Goal: Communication & Community: Ask a question

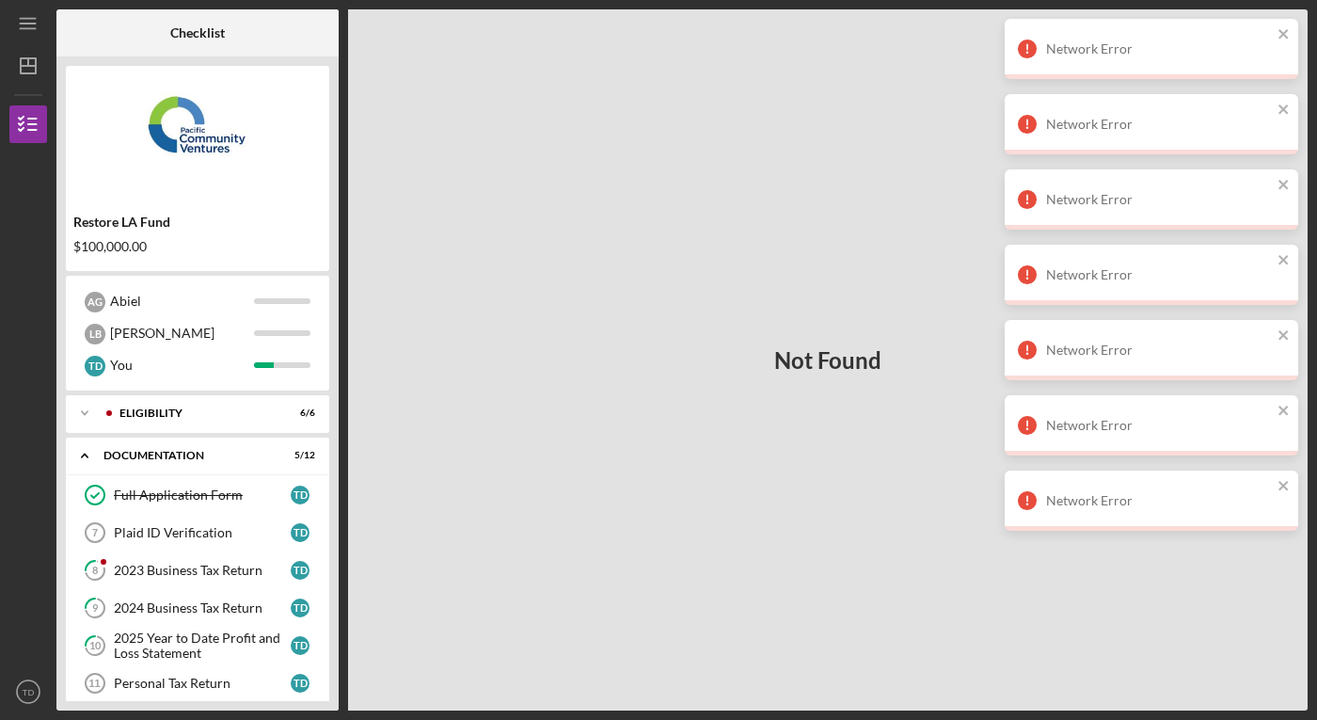
scroll to position [234, 0]
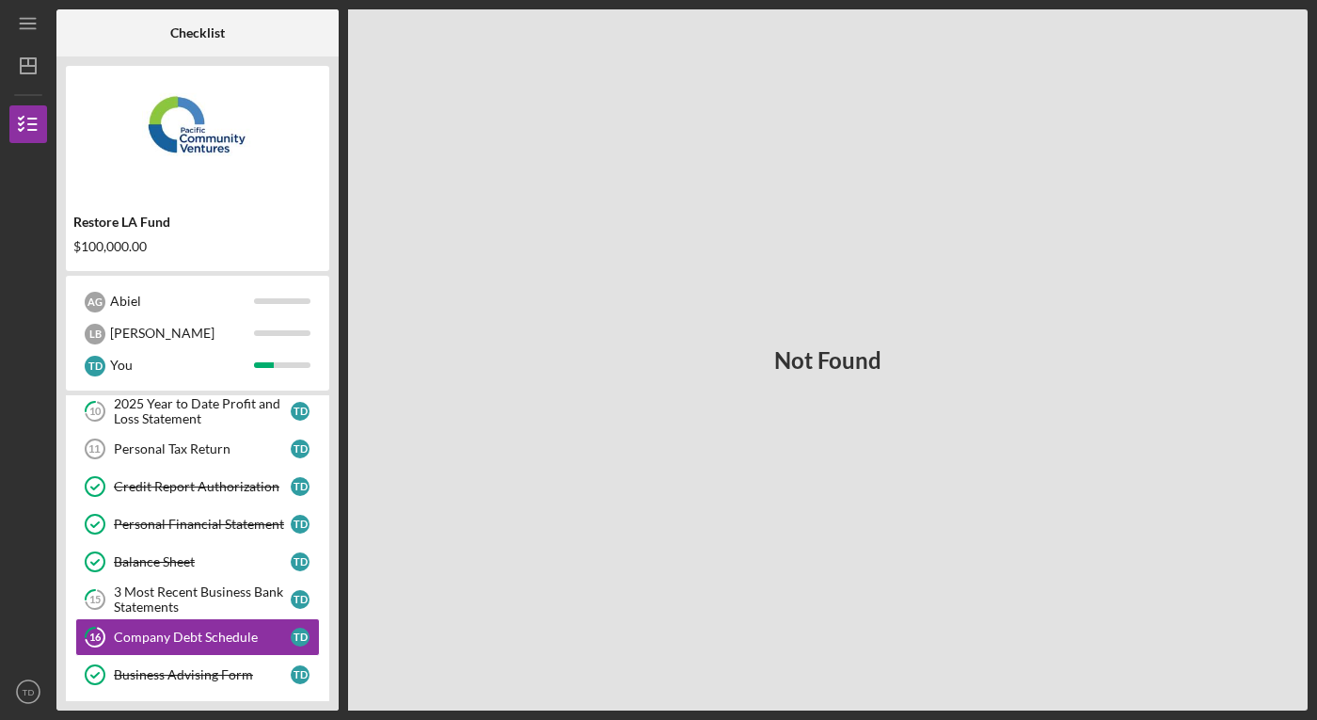
click at [198, 145] on img at bounding box center [197, 131] width 263 height 113
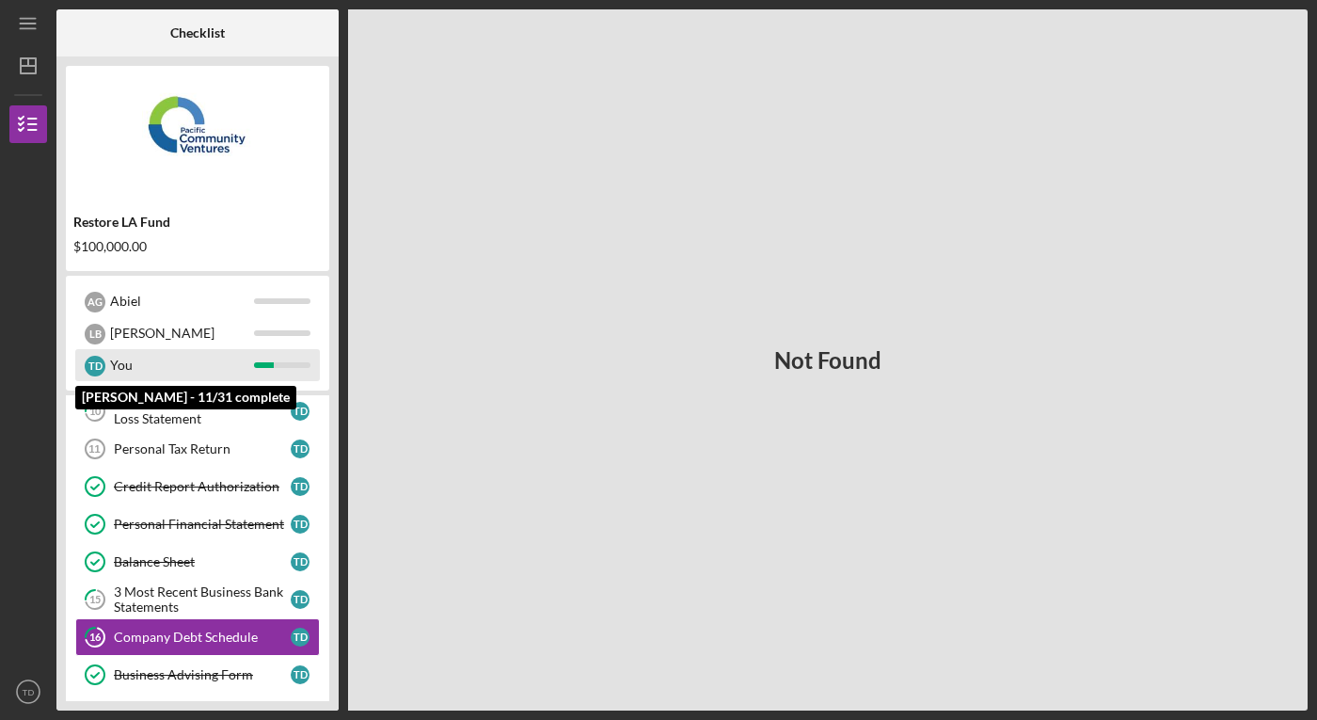
click at [122, 367] on div "You" at bounding box center [182, 365] width 144 height 32
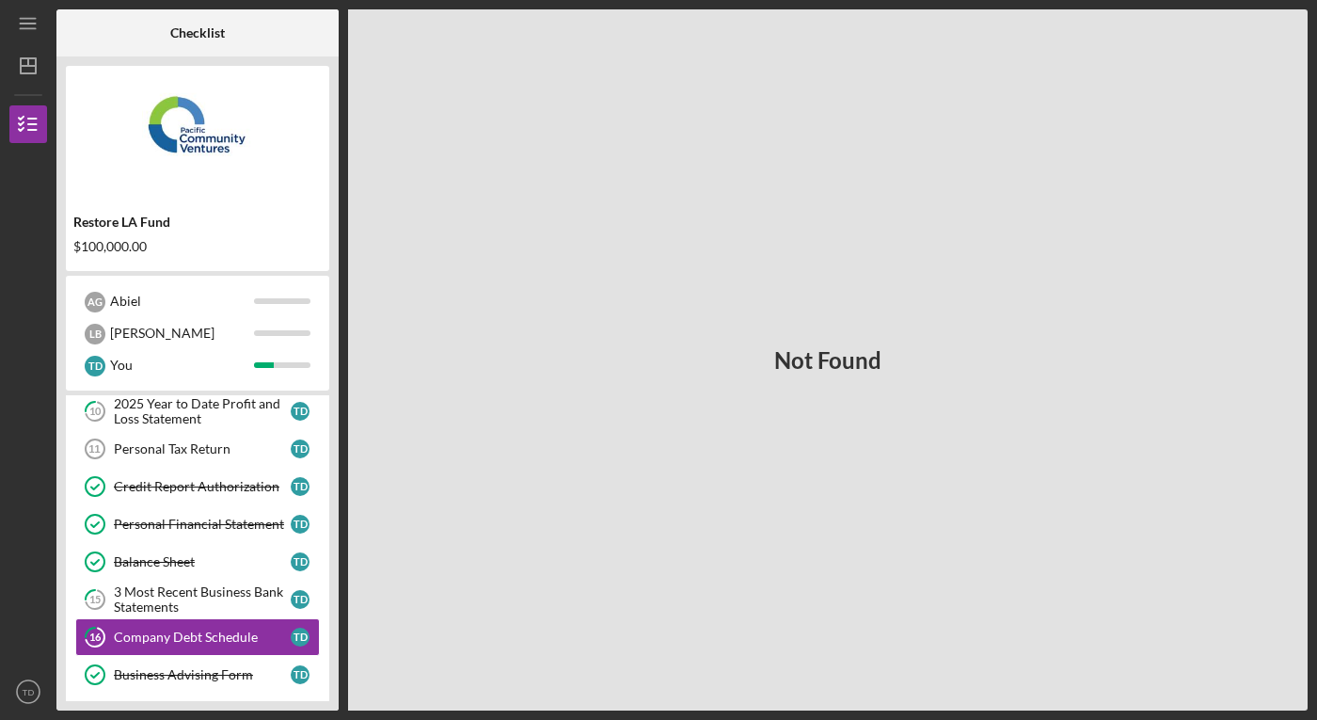
click at [209, 34] on b "Checklist" at bounding box center [197, 32] width 55 height 15
click at [36, 119] on line "button" at bounding box center [32, 119] width 8 height 0
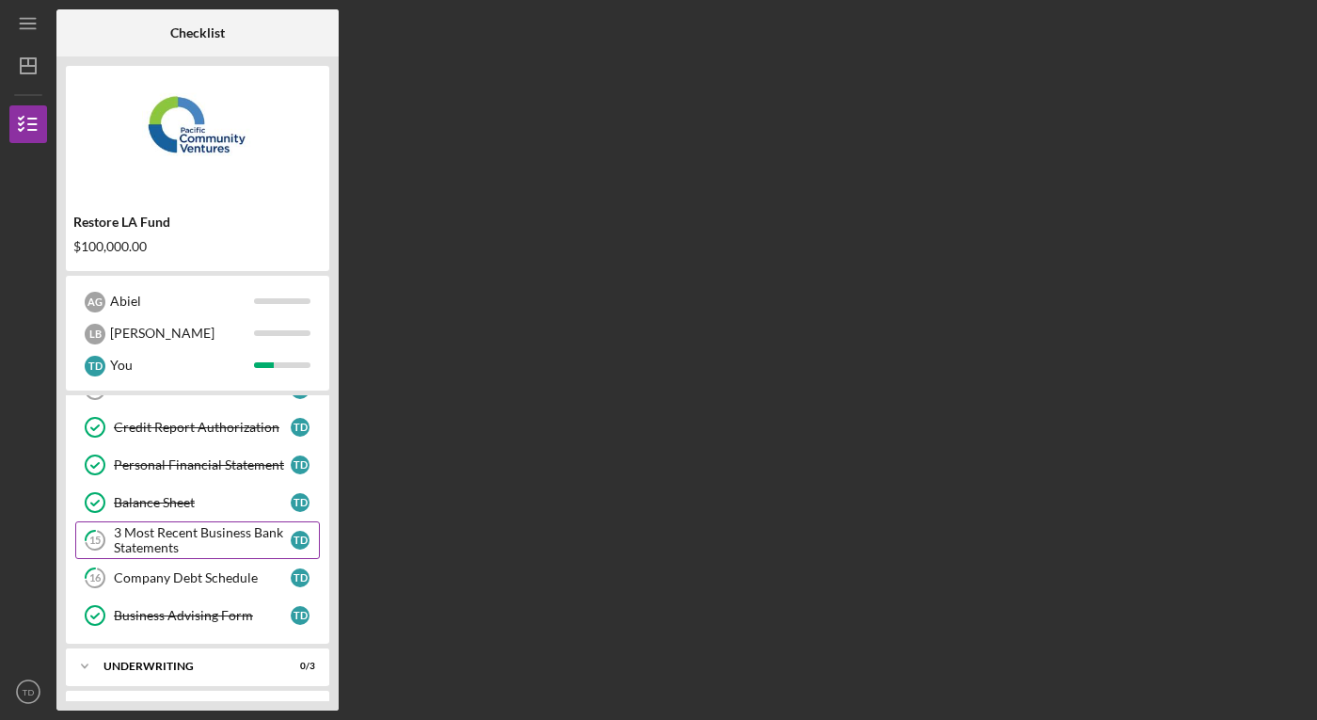
scroll to position [330, 0]
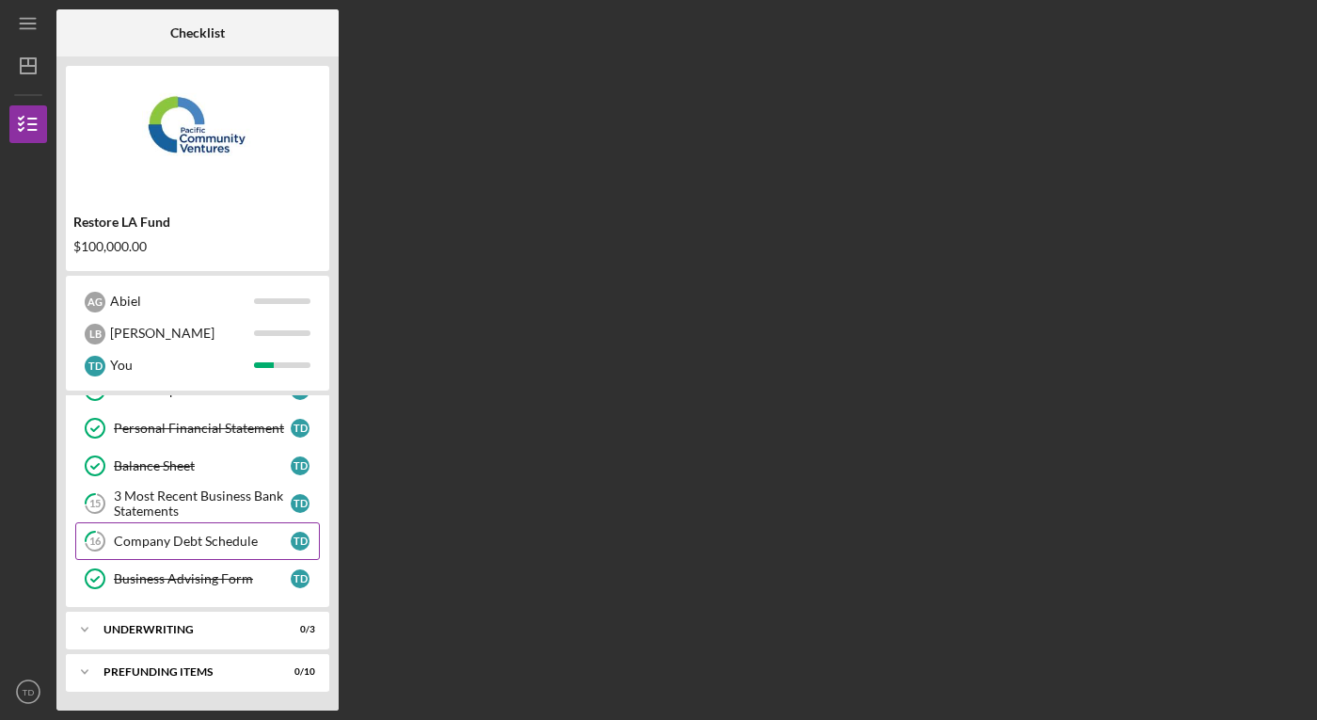
click at [208, 556] on link "16 Company Debt Schedule T D" at bounding box center [197, 541] width 245 height 38
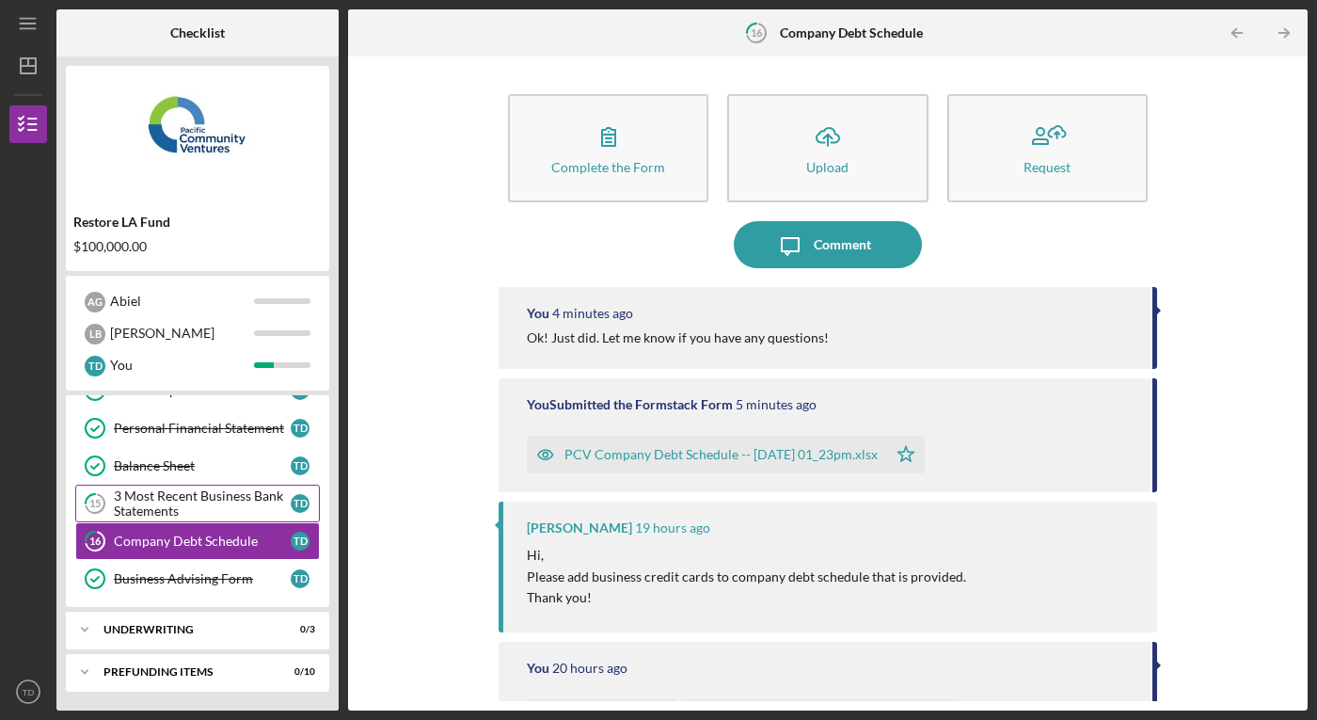
click at [200, 494] on div "3 Most Recent Business Bank Statements" at bounding box center [202, 503] width 177 height 30
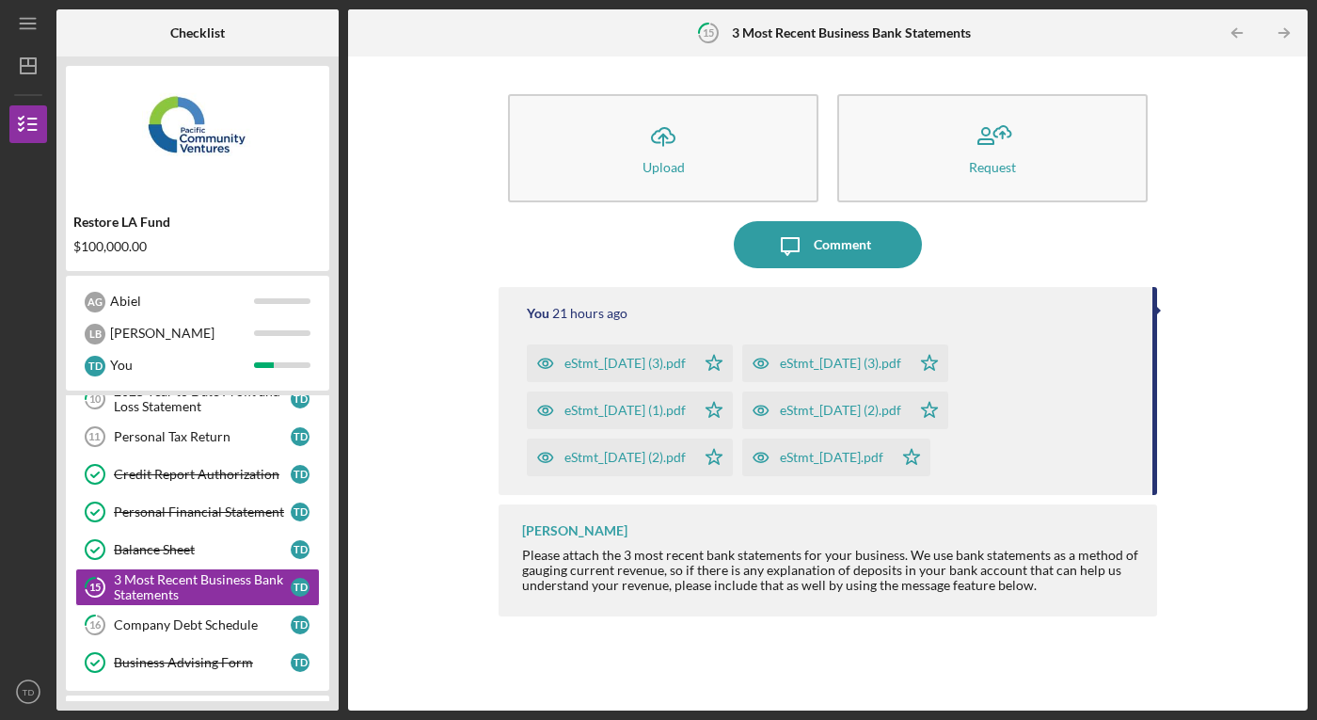
scroll to position [244, 0]
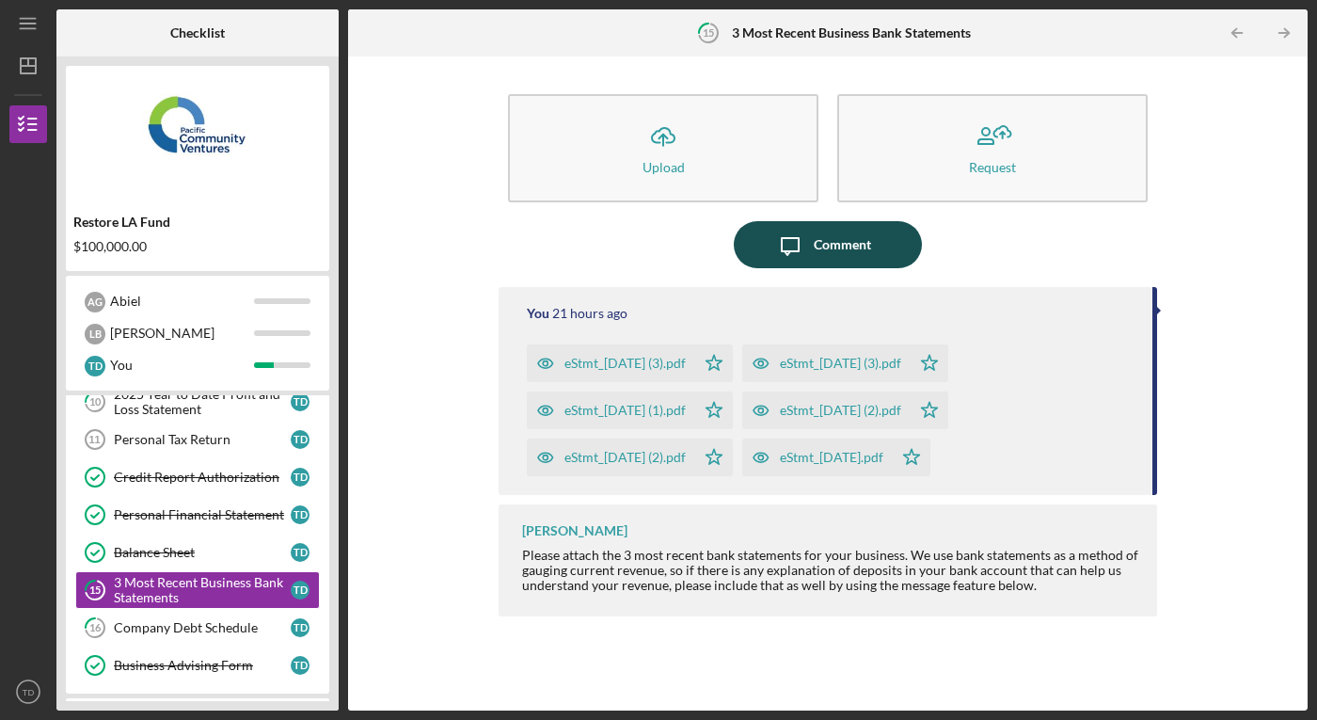
click at [849, 236] on div "Comment" at bounding box center [842, 244] width 57 height 47
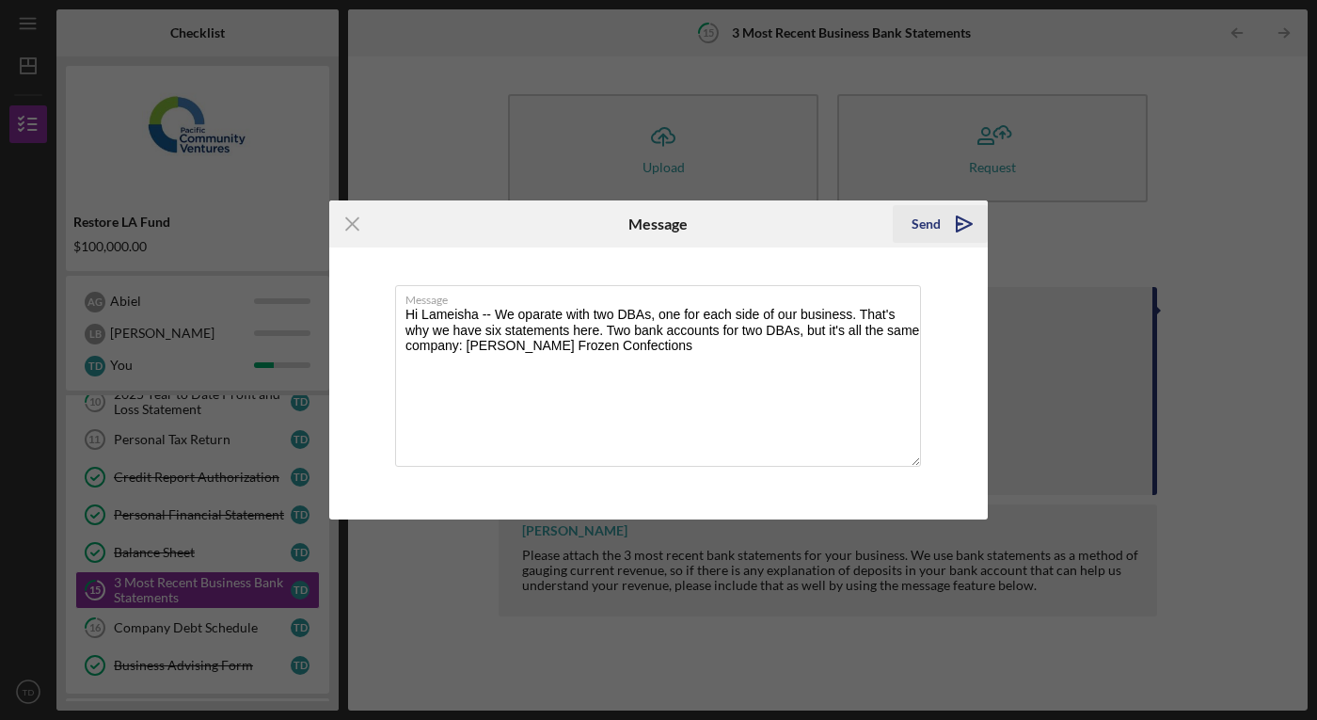
type textarea "Hi Lameisha -- We oparate with two DBAs, one for each side of our business. Tha…"
click at [931, 226] on div "Send" at bounding box center [926, 224] width 29 height 38
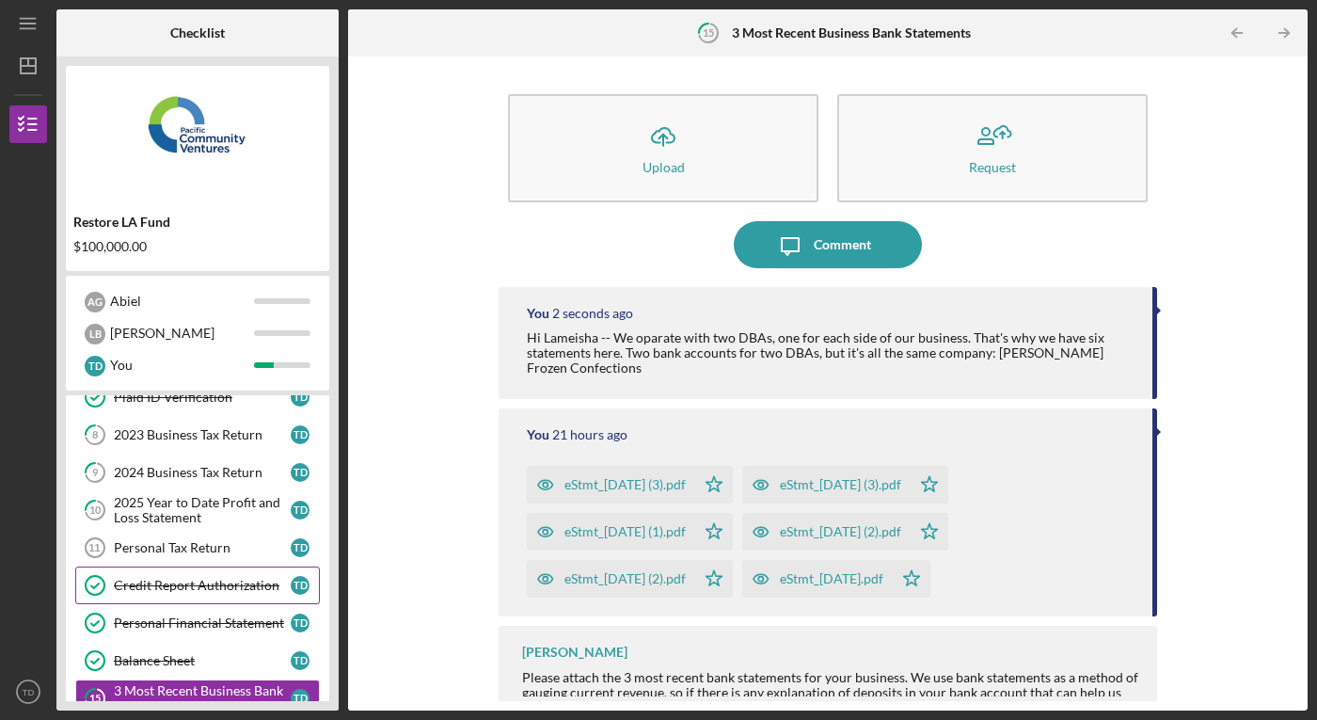
scroll to position [127, 0]
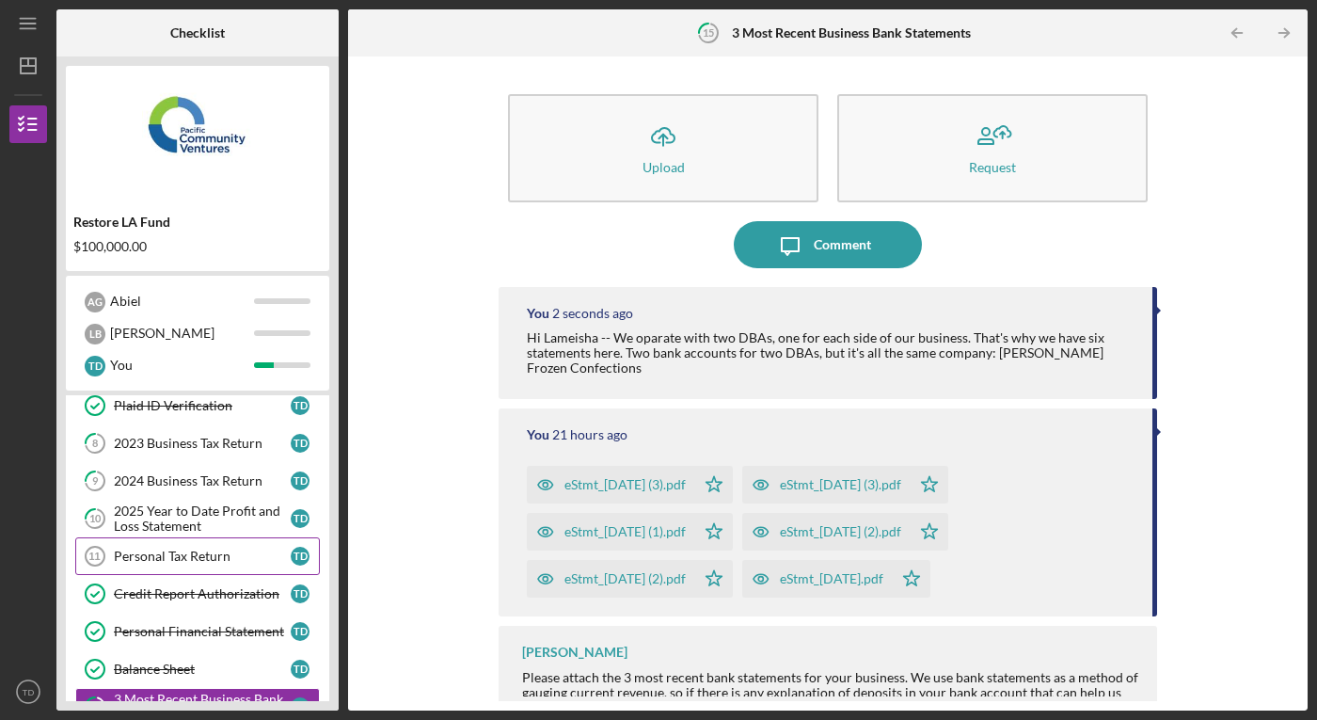
click at [193, 554] on div "Personal Tax Return" at bounding box center [202, 555] width 177 height 15
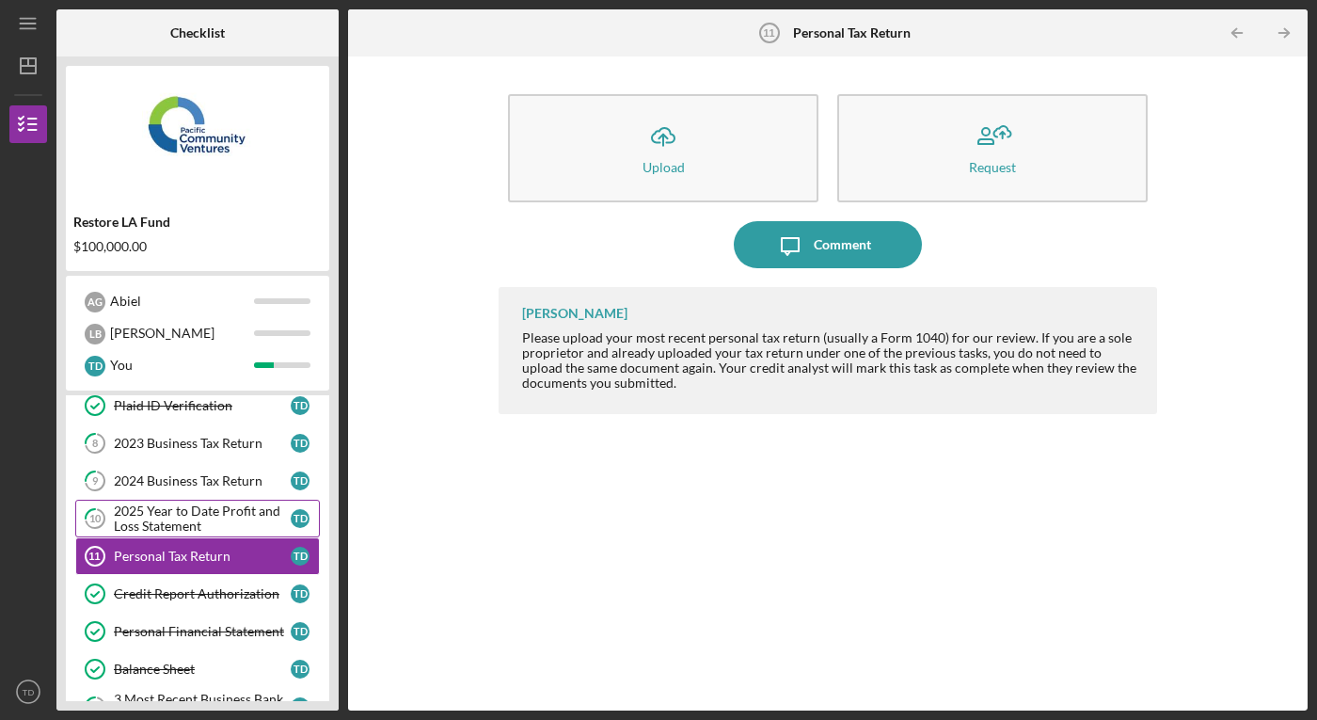
click at [204, 516] on div "2025 Year to Date Profit and Loss Statement" at bounding box center [202, 518] width 177 height 30
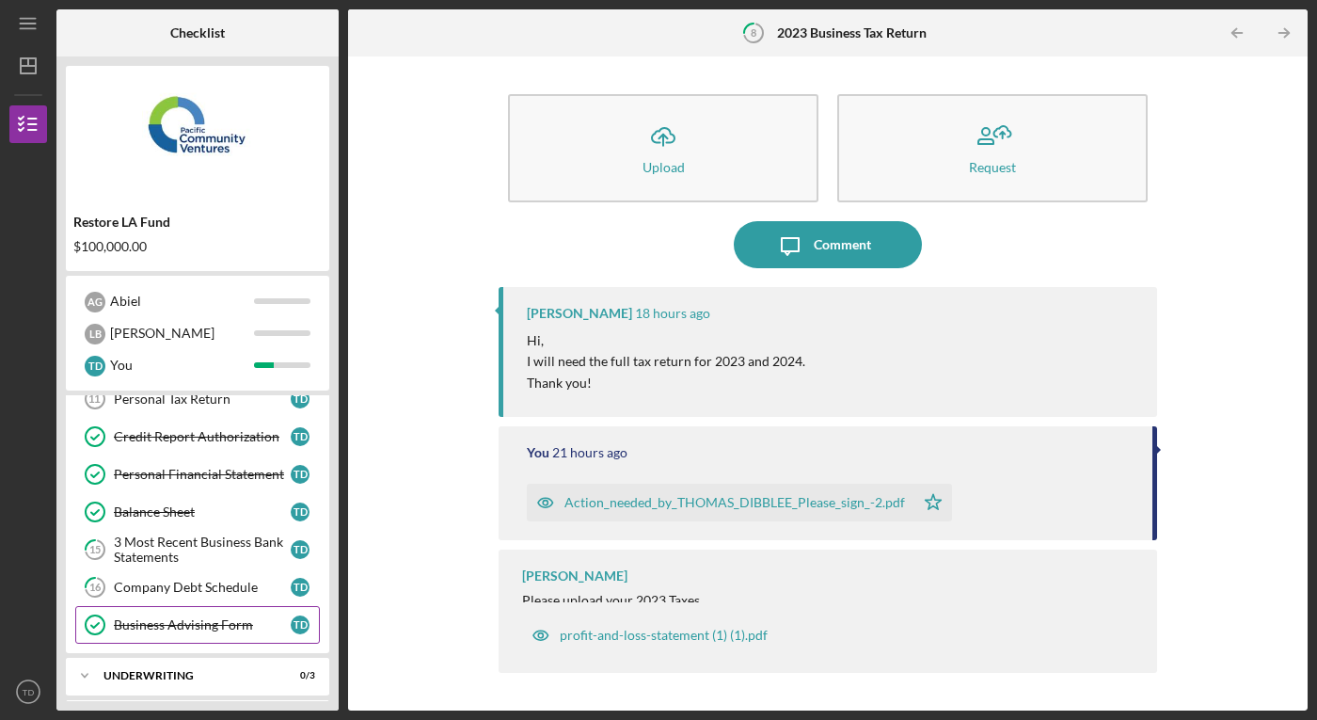
scroll to position [285, 0]
click at [168, 544] on div "3 Most Recent Business Bank Statements" at bounding box center [202, 548] width 177 height 30
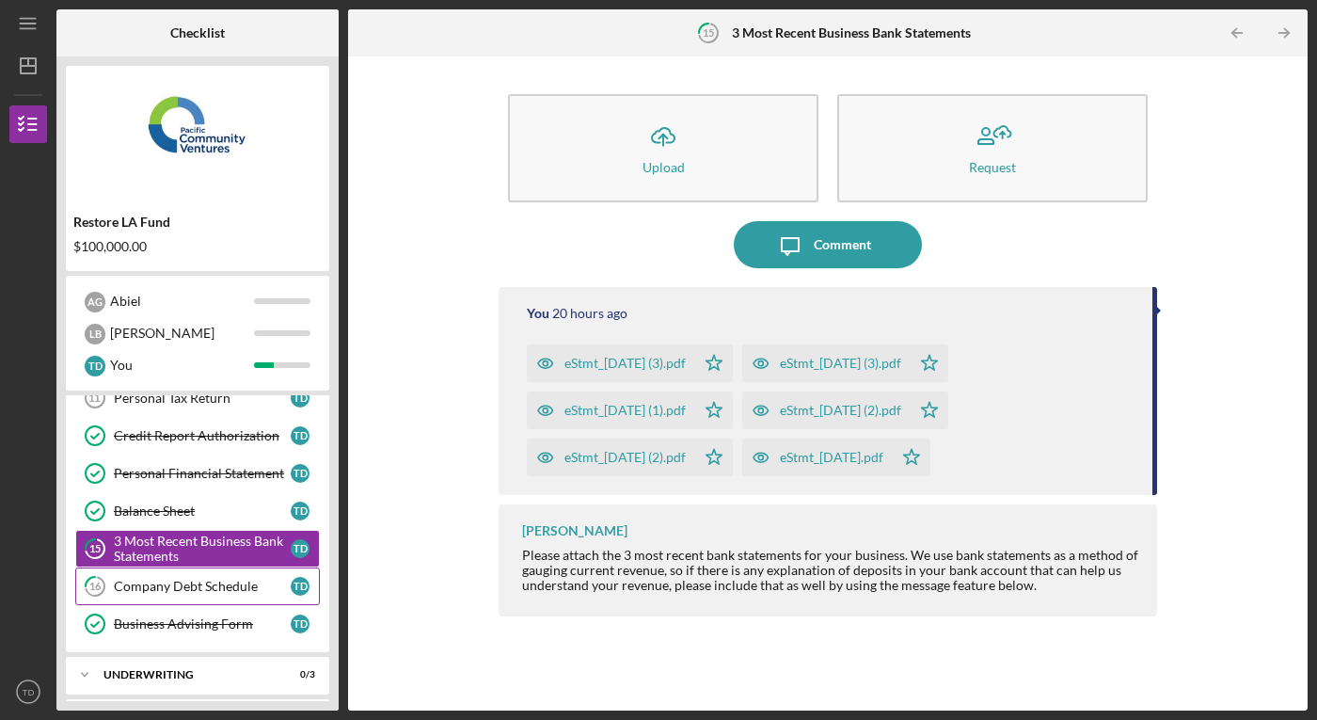
click at [228, 582] on div "Company Debt Schedule" at bounding box center [202, 586] width 177 height 15
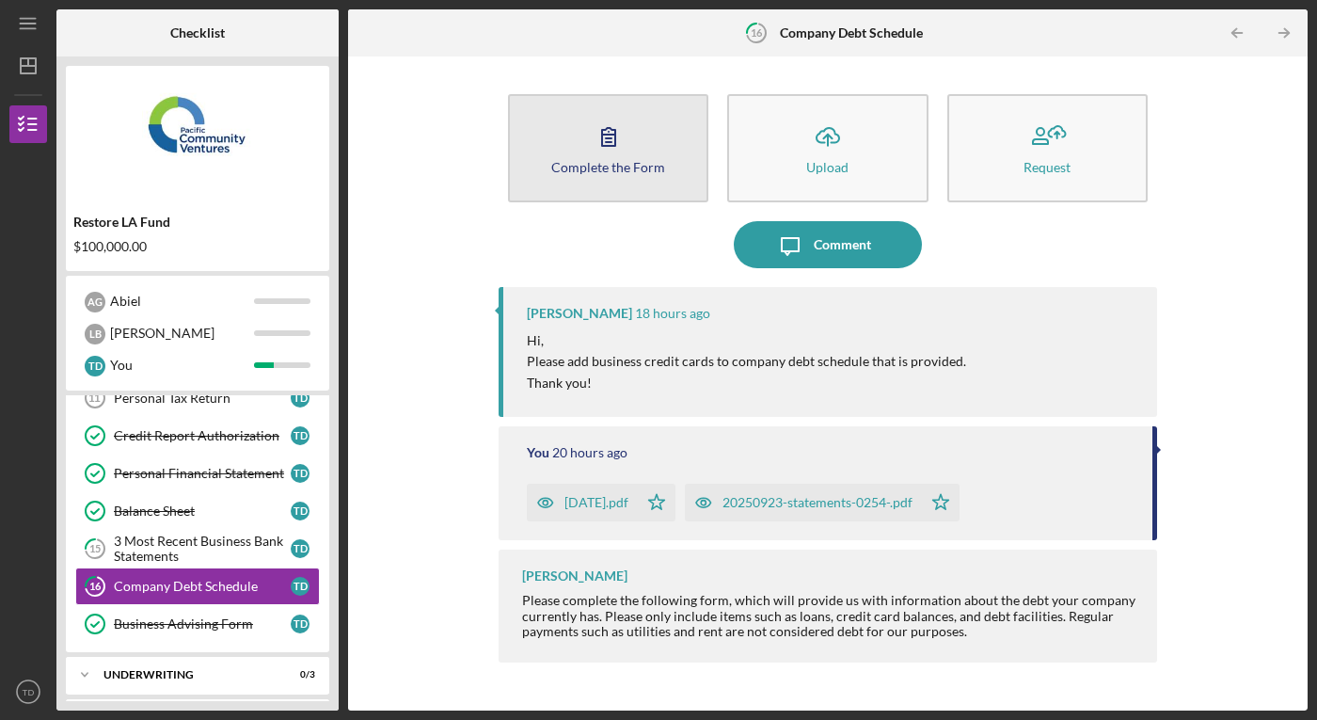
click at [644, 170] on div "Complete the Form" at bounding box center [608, 167] width 114 height 14
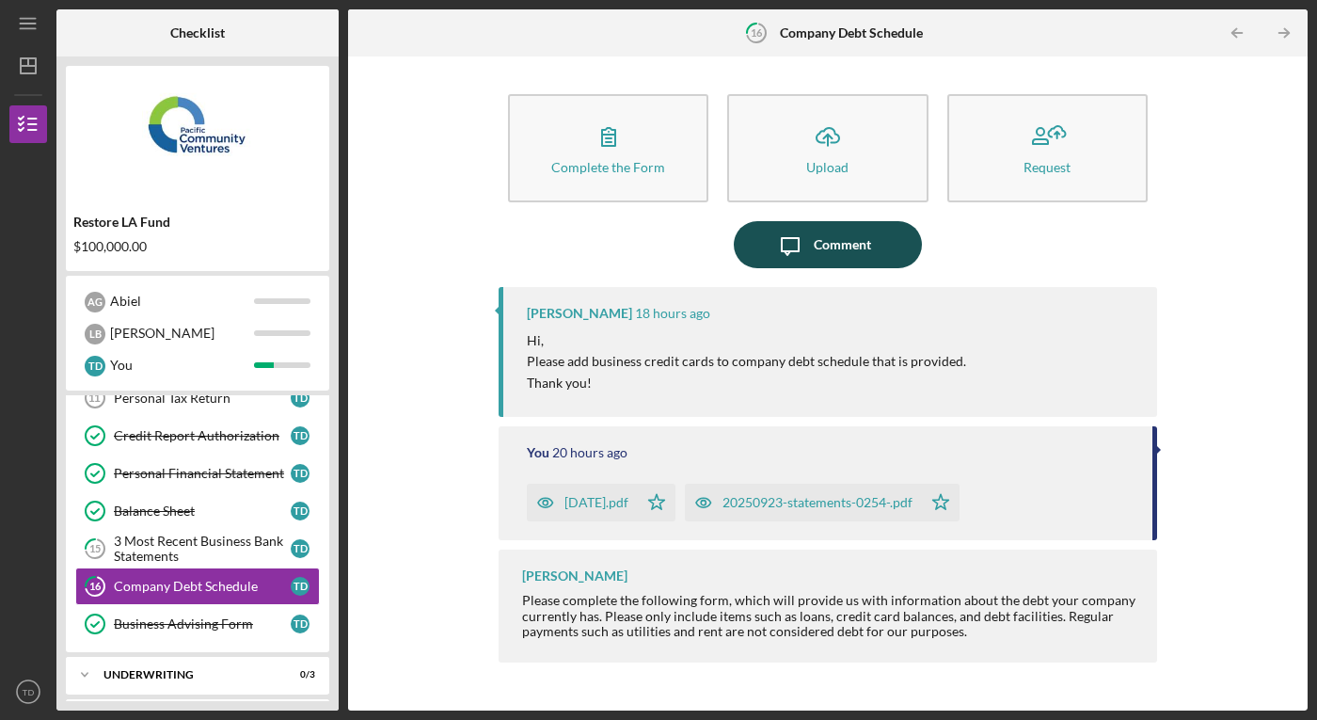
click at [801, 257] on icon "Icon/Message" at bounding box center [790, 244] width 47 height 47
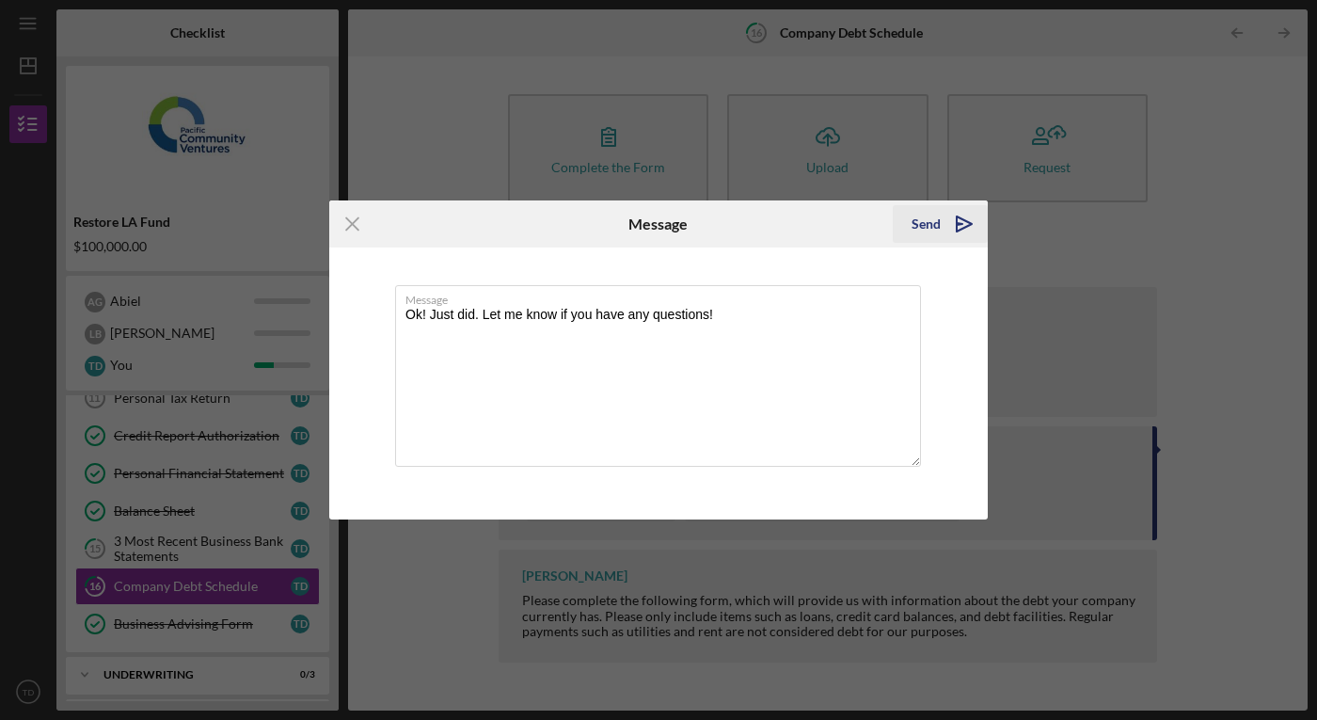
type textarea "Ok! Just did. Let me know if you have any questions!"
click at [917, 222] on div "Send" at bounding box center [926, 224] width 29 height 38
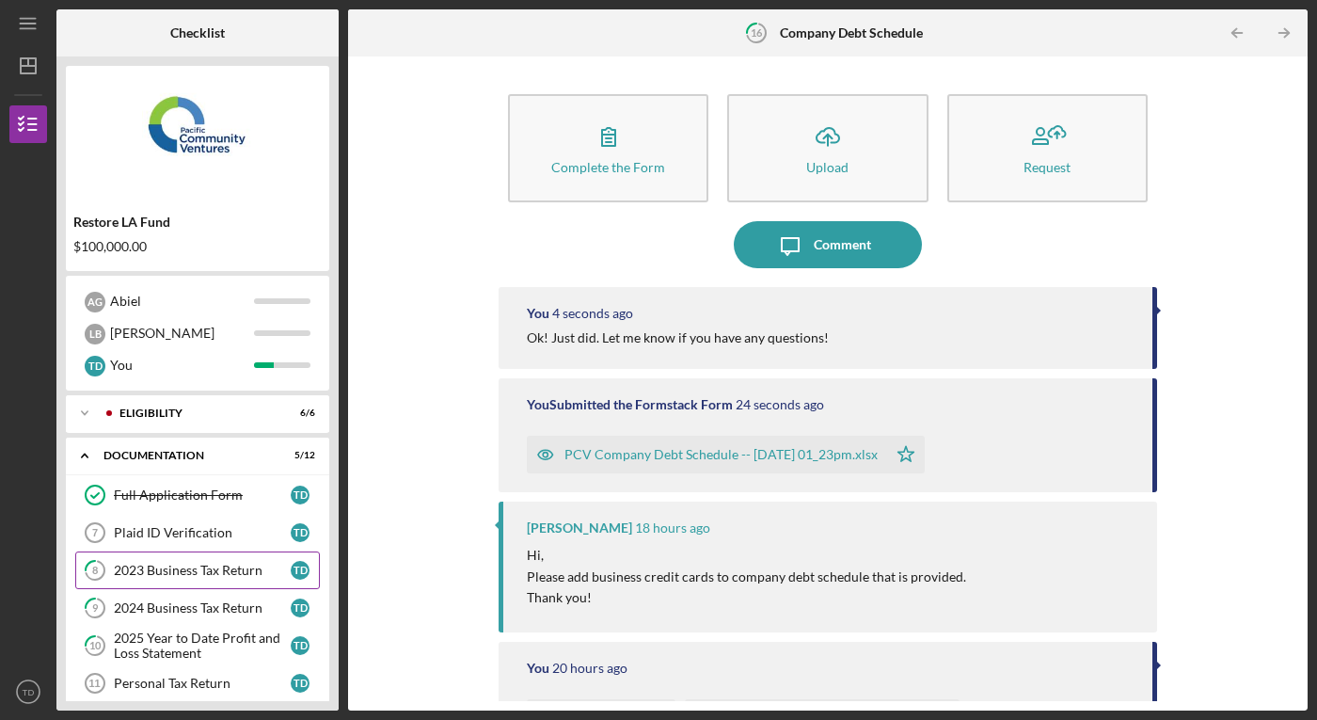
click at [223, 564] on div "2023 Business Tax Return" at bounding box center [202, 570] width 177 height 15
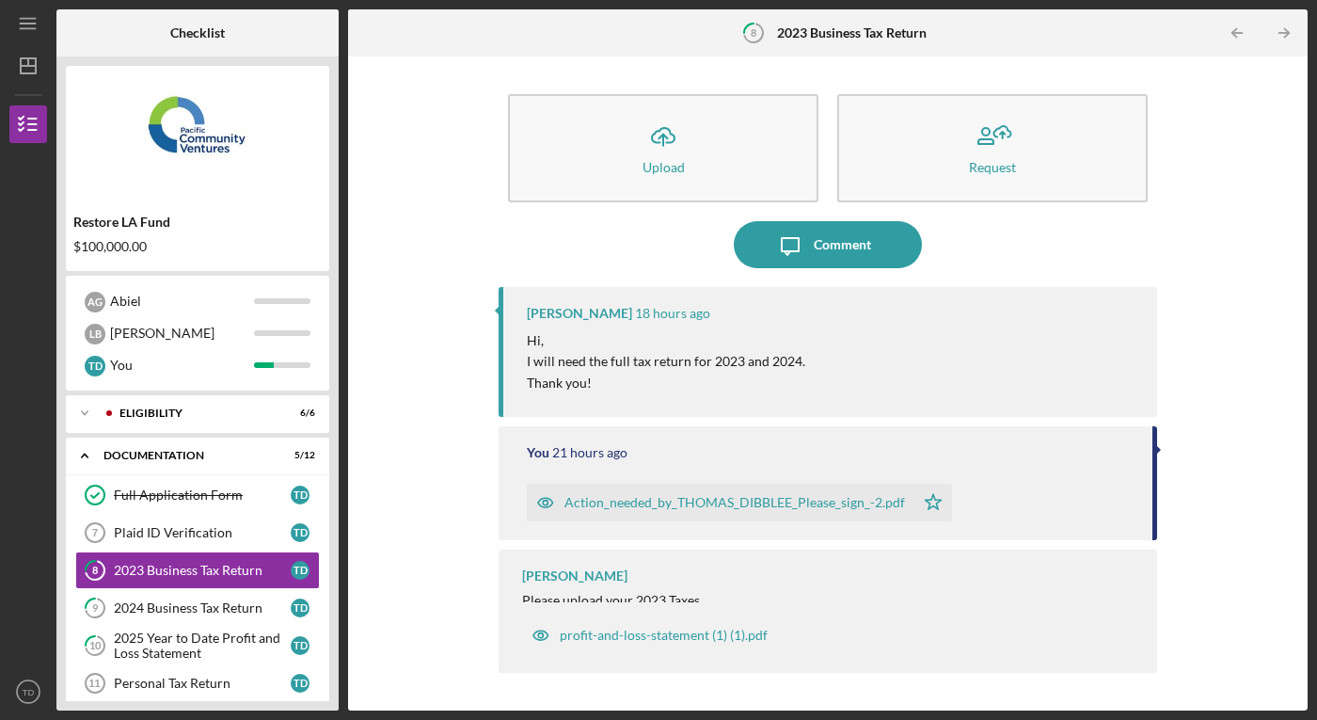
click at [865, 499] on div "Action_needed_by_THOMAS_DIBBLEE_Please_sign_-2.pdf" at bounding box center [734, 502] width 341 height 15
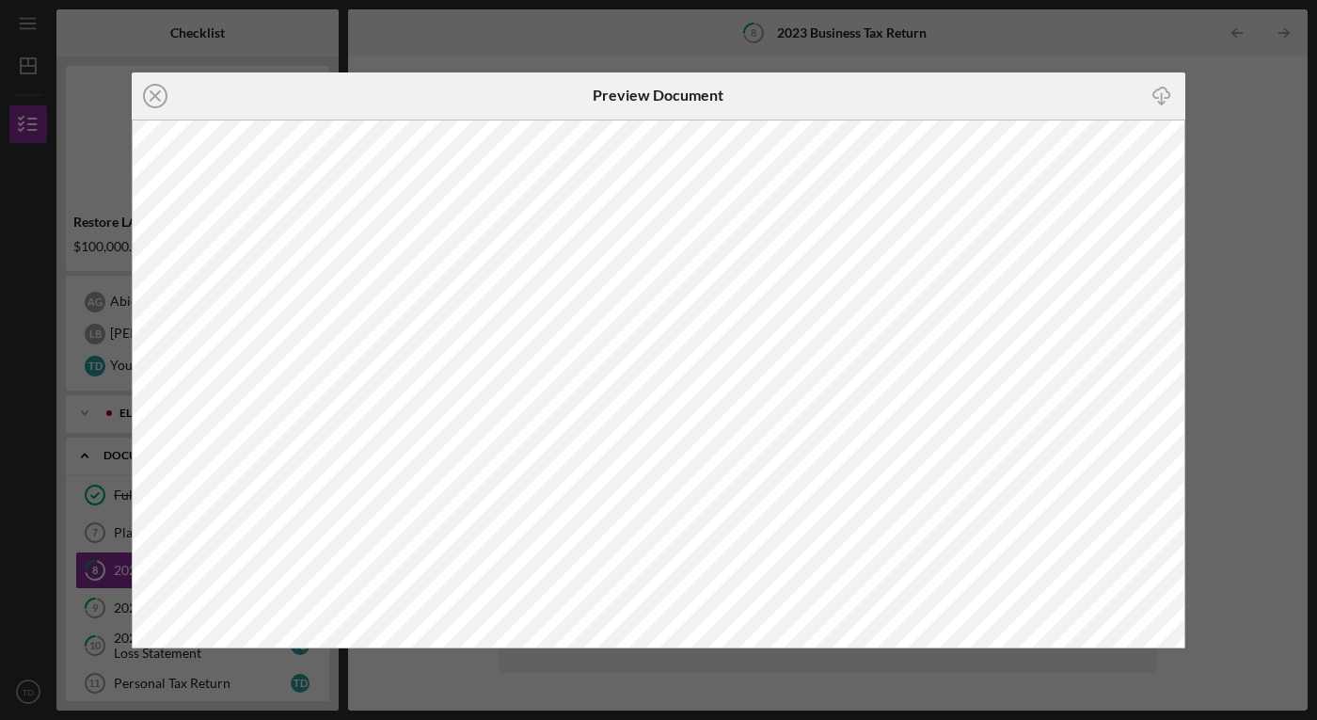
click at [1223, 520] on div "Icon/Close Preview Document Icon/Download" at bounding box center [658, 360] width 1317 height 720
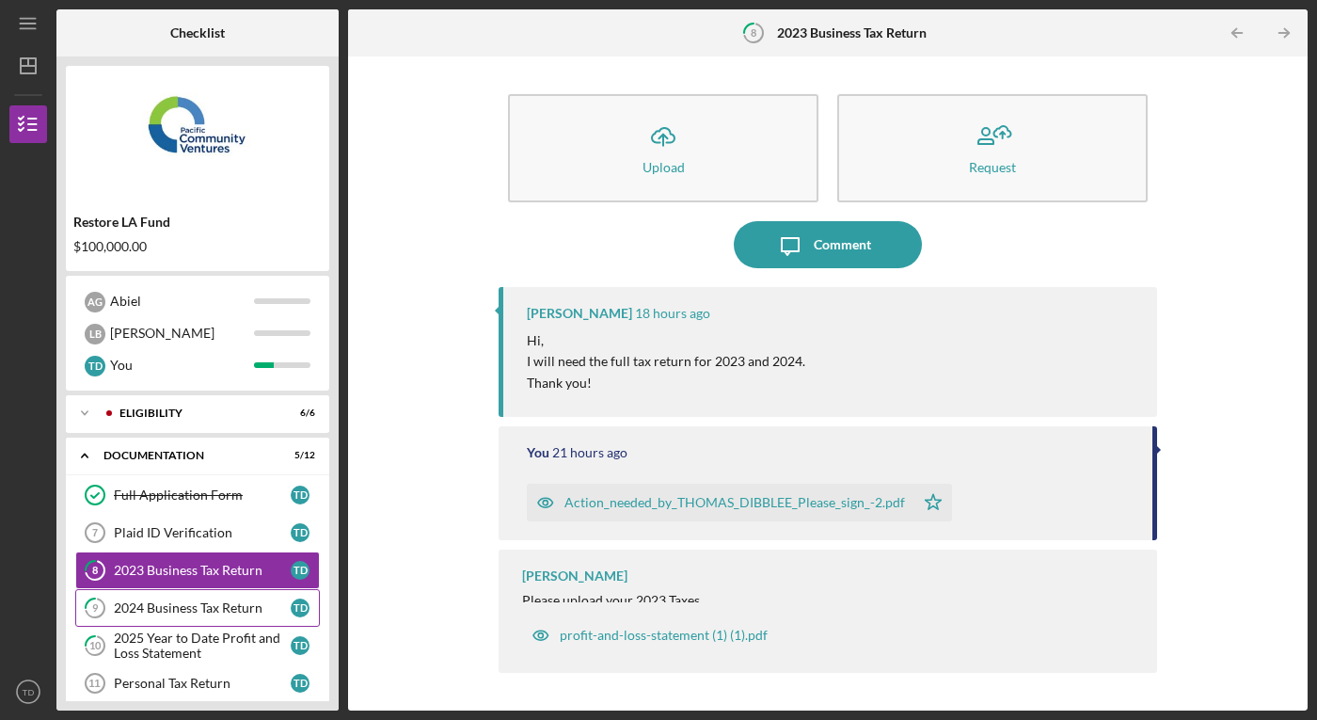
click at [229, 610] on div "2024 Business Tax Return" at bounding box center [202, 607] width 177 height 15
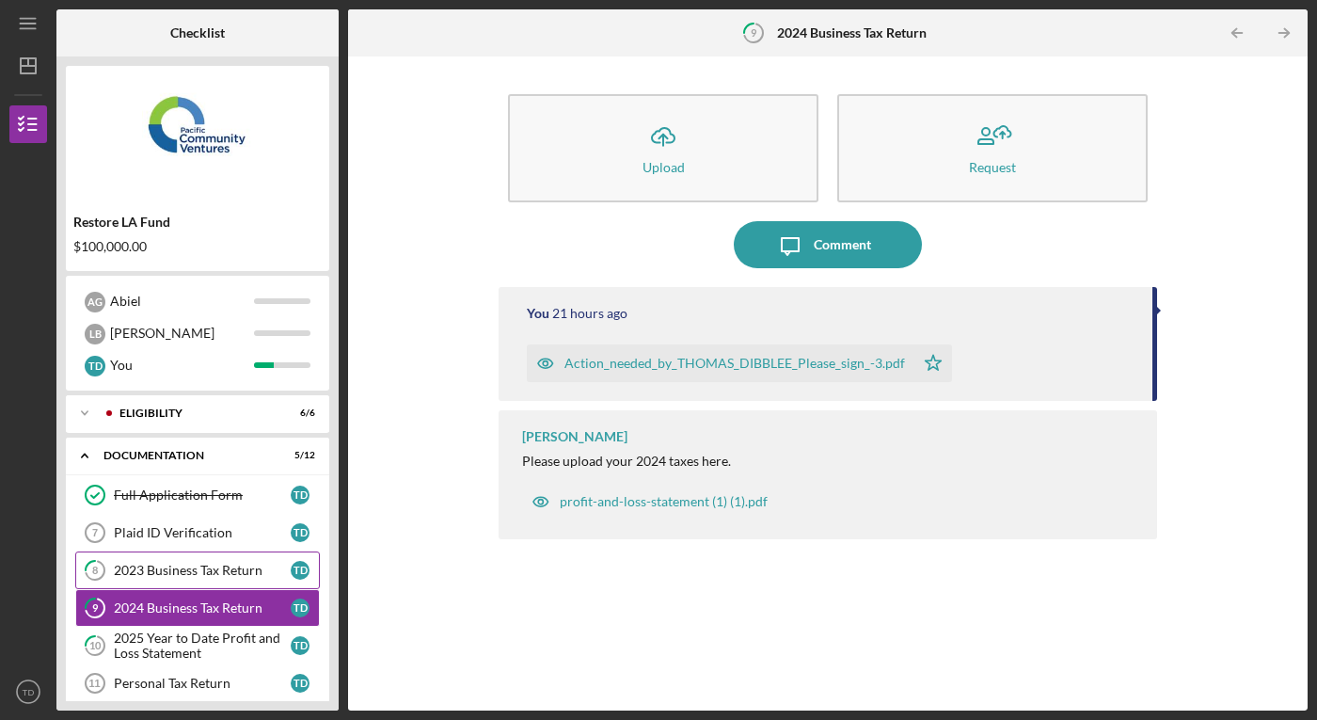
click at [198, 573] on div "2023 Business Tax Return" at bounding box center [202, 570] width 177 height 15
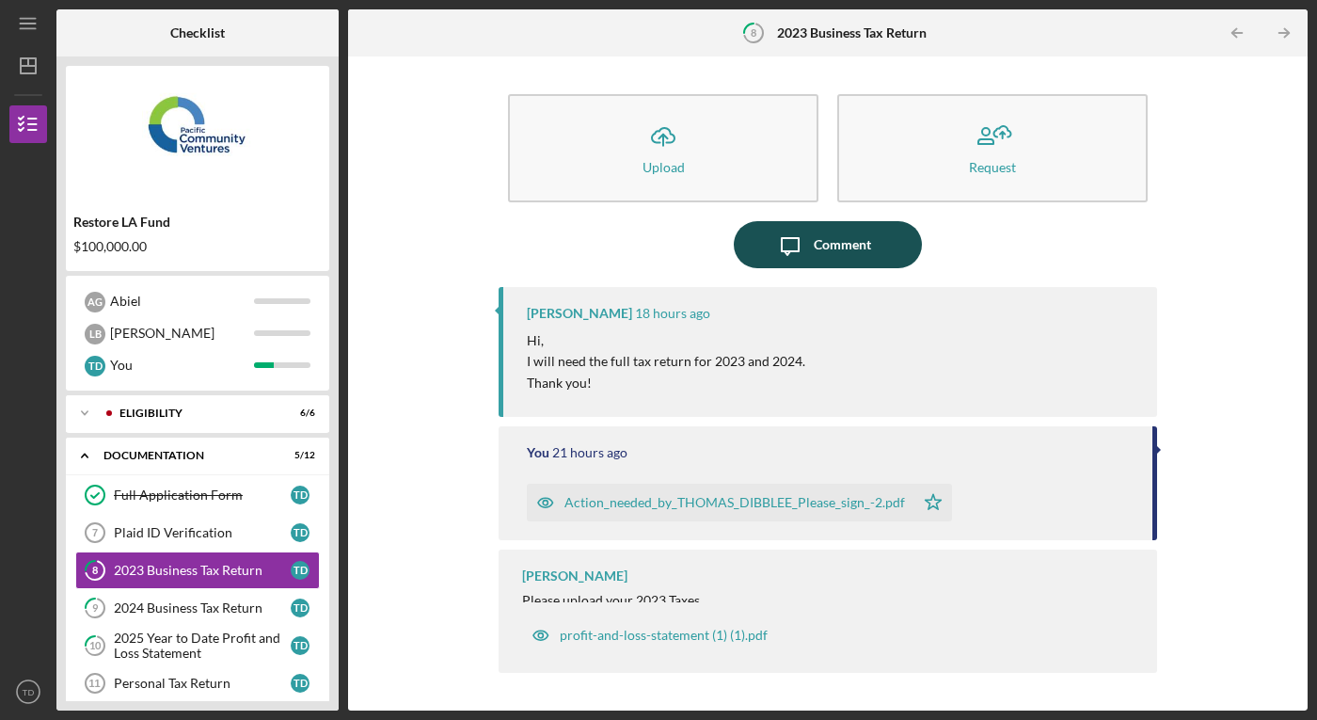
click at [814, 248] on div "Comment" at bounding box center [842, 244] width 57 height 47
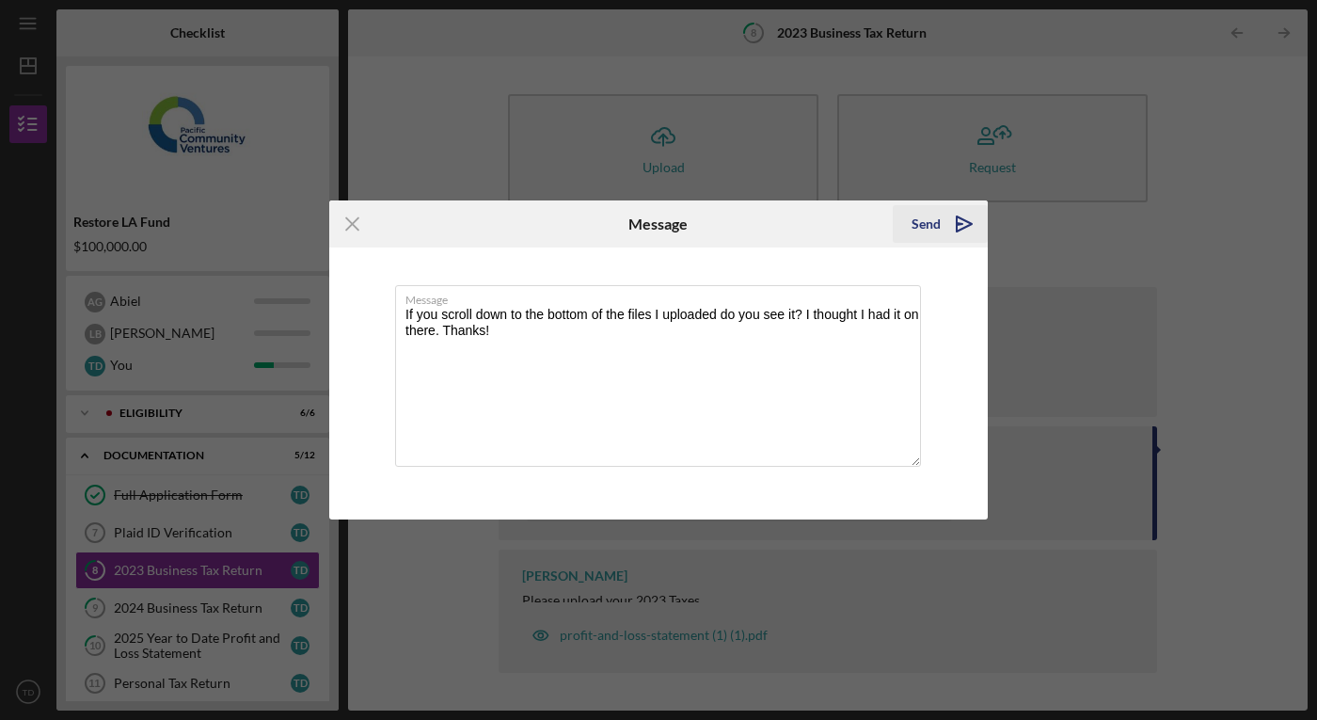
type textarea "If you scroll down to the bottom of the files I uploaded do you see it? I thoug…"
click at [927, 223] on div "Send" at bounding box center [926, 224] width 29 height 38
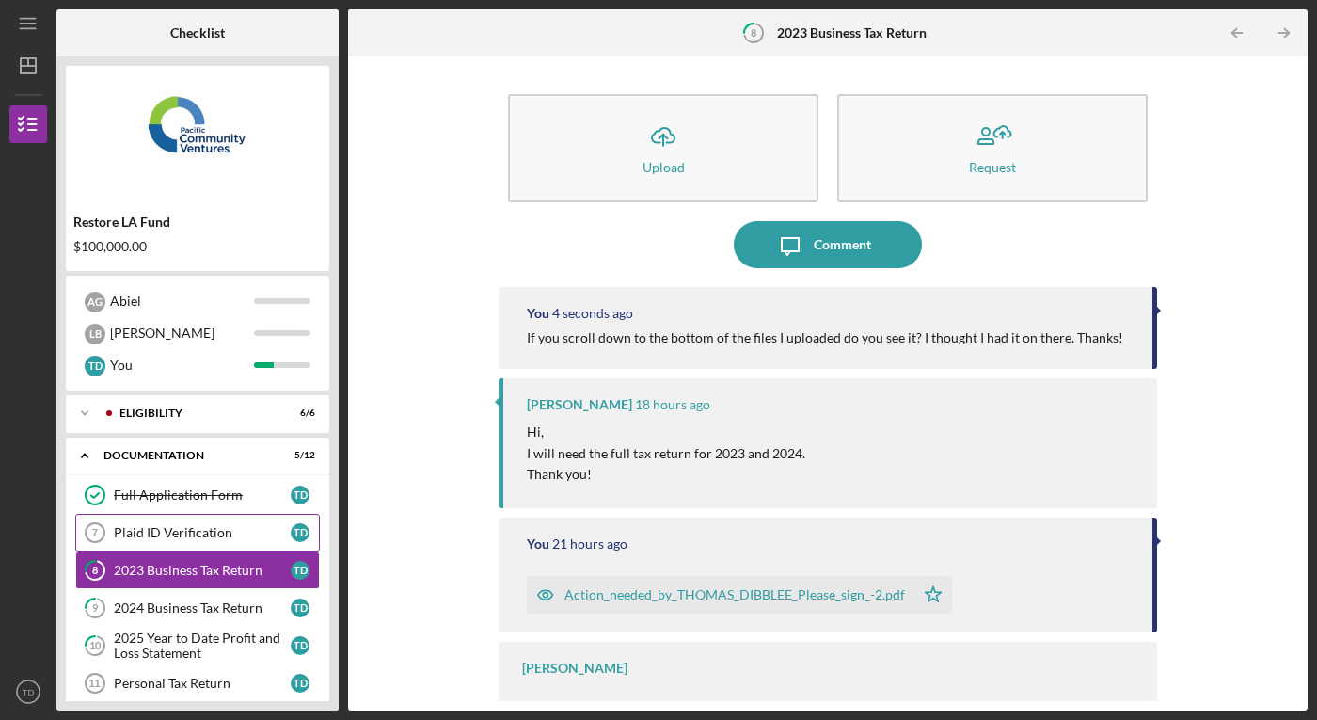
click at [179, 534] on div "Plaid ID Verification" at bounding box center [202, 532] width 177 height 15
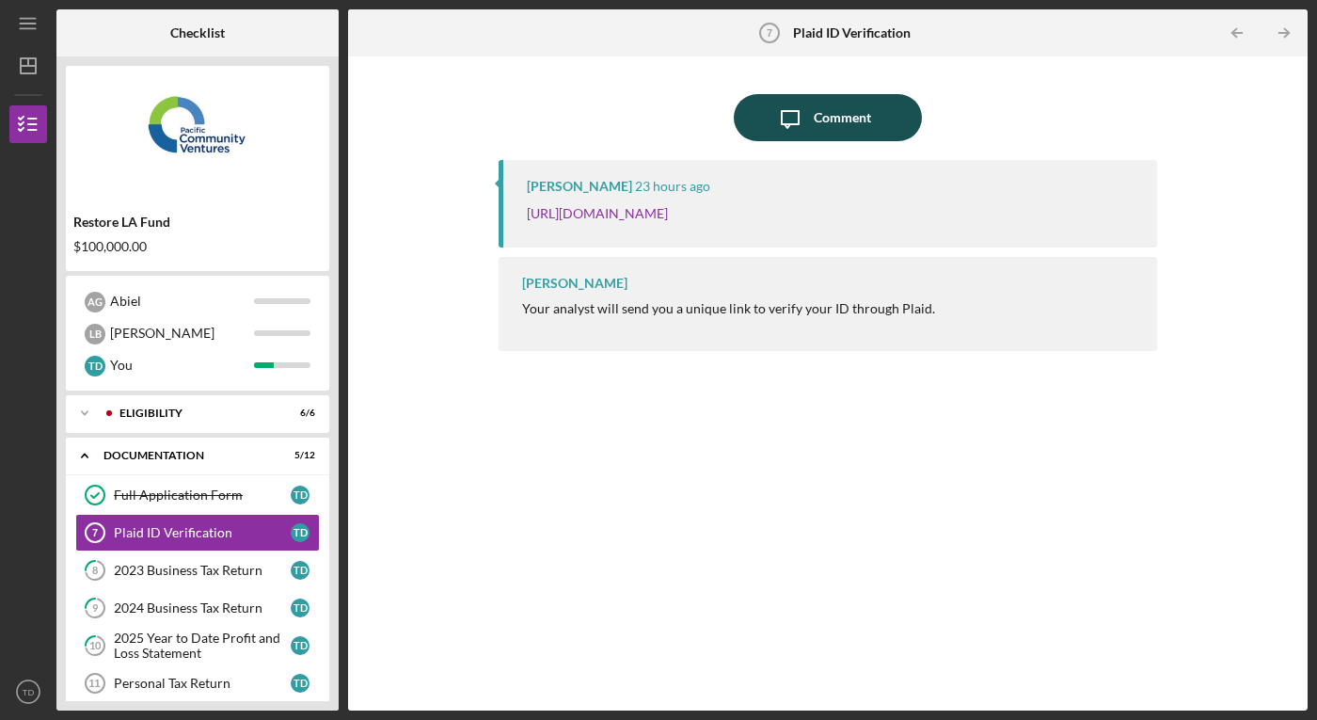
click at [834, 109] on div "Comment" at bounding box center [842, 117] width 57 height 47
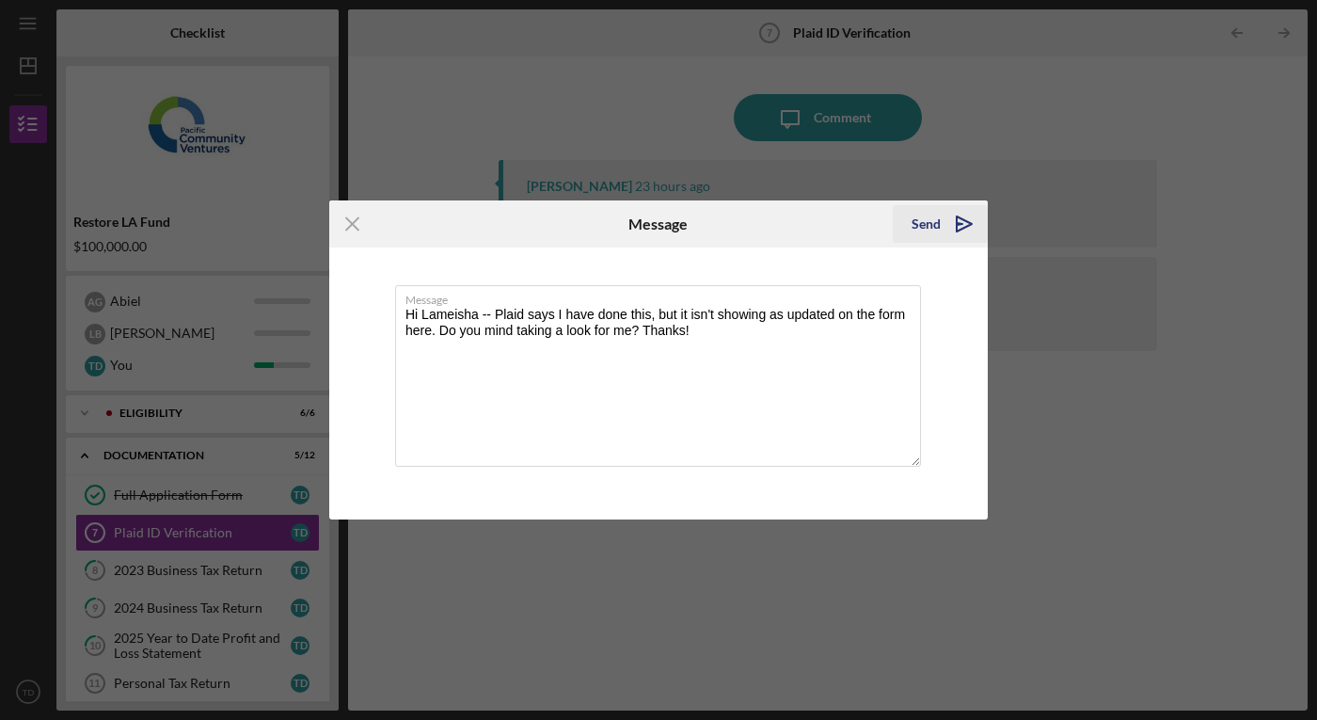
type textarea "Hi Lameisha -- Plaid says I have done this, but it isn't showing as updated on …"
click at [928, 224] on div "Send" at bounding box center [926, 224] width 29 height 38
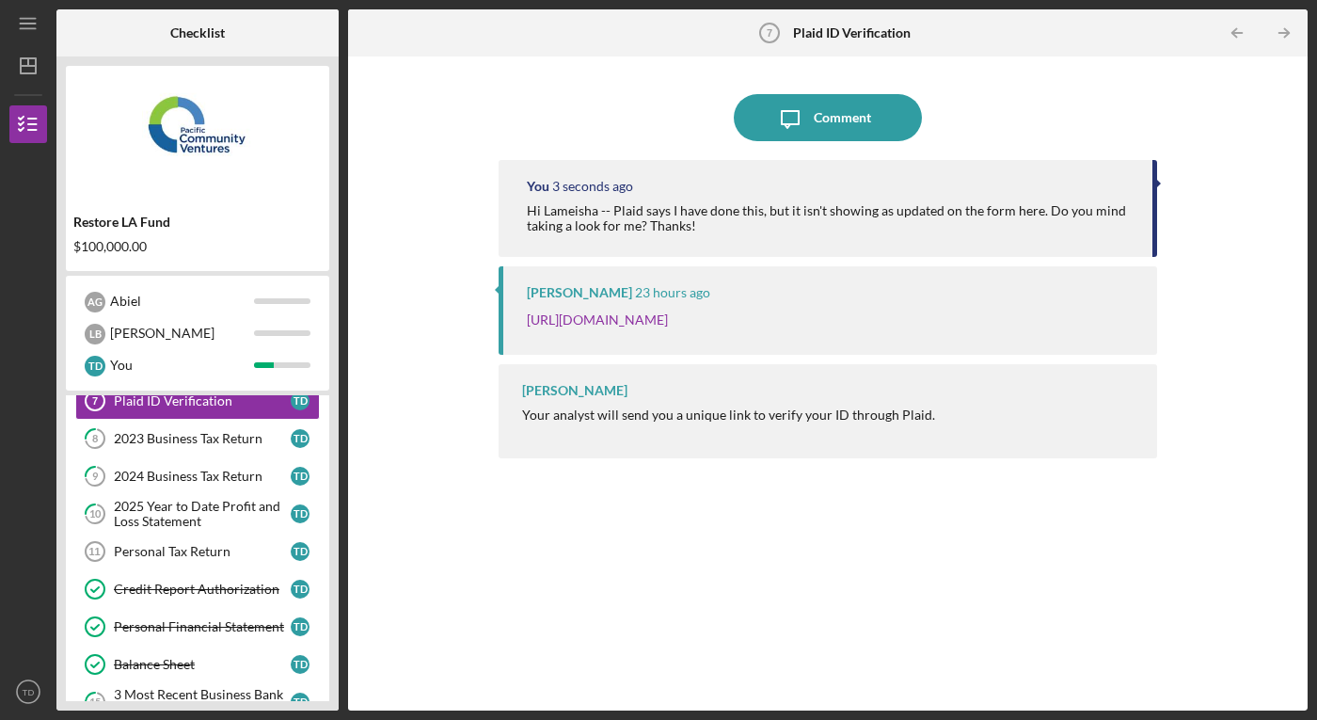
scroll to position [131, 0]
click at [255, 511] on div "2025 Year to Date Profit and Loss Statement" at bounding box center [202, 515] width 177 height 30
